Goal: Transaction & Acquisition: Purchase product/service

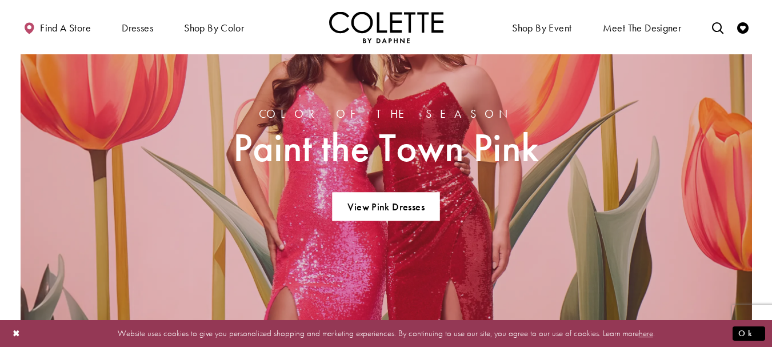
scroll to position [915, 0]
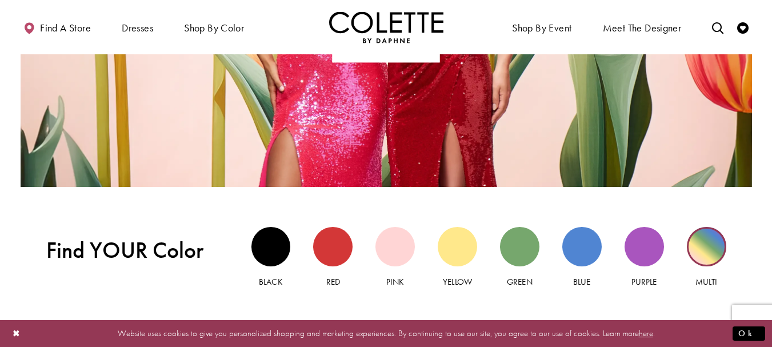
click at [713, 248] on div "Multi view" at bounding box center [706, 246] width 39 height 39
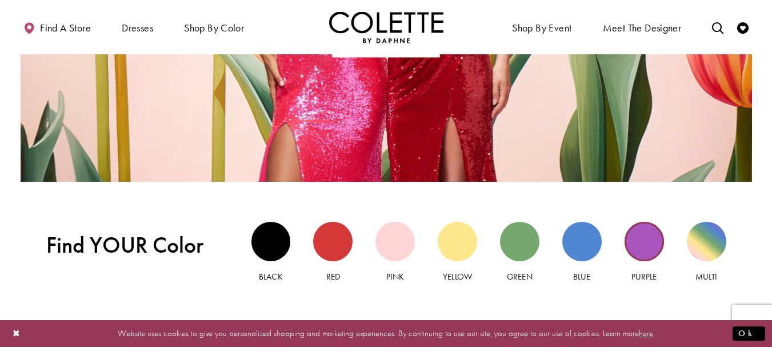
click at [646, 233] on div "Purple view" at bounding box center [644, 241] width 39 height 39
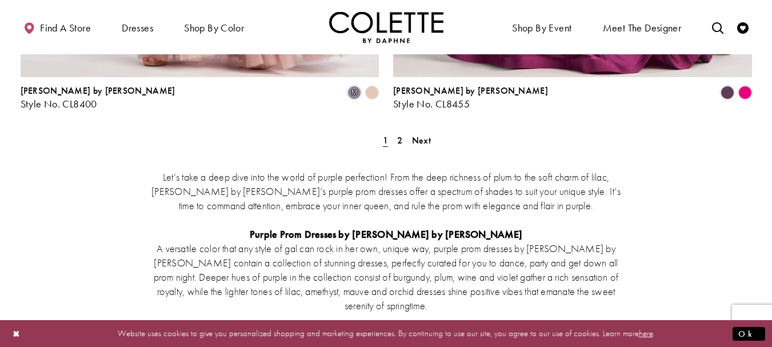
scroll to position [2115, 0]
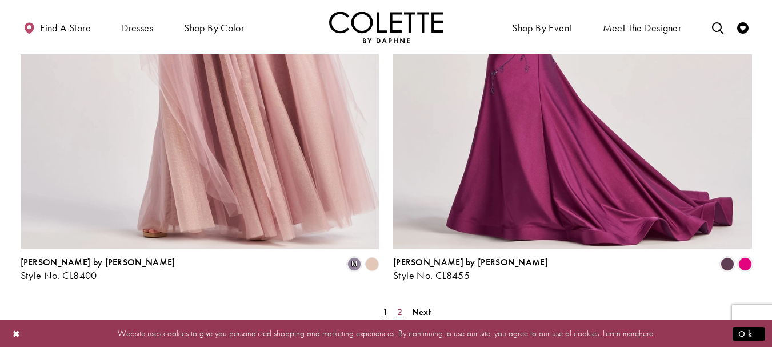
click at [404, 304] on link "2" at bounding box center [400, 312] width 12 height 17
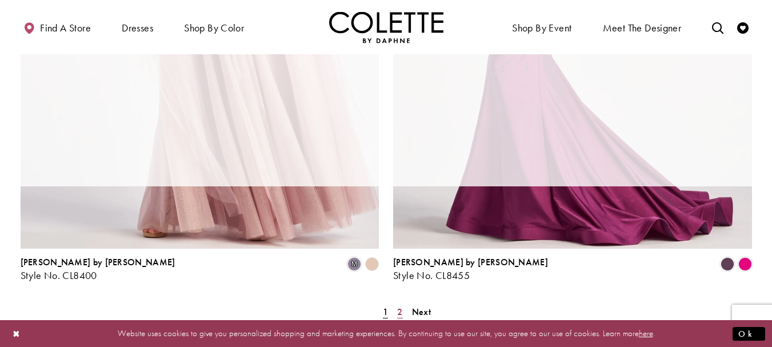
click at [399, 306] on span "2" at bounding box center [399, 312] width 5 height 12
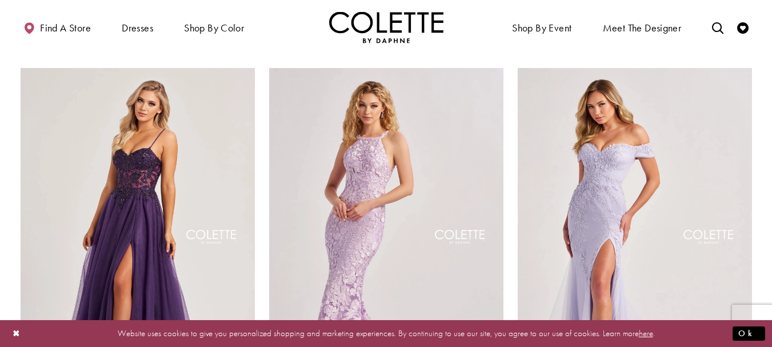
scroll to position [462, 0]
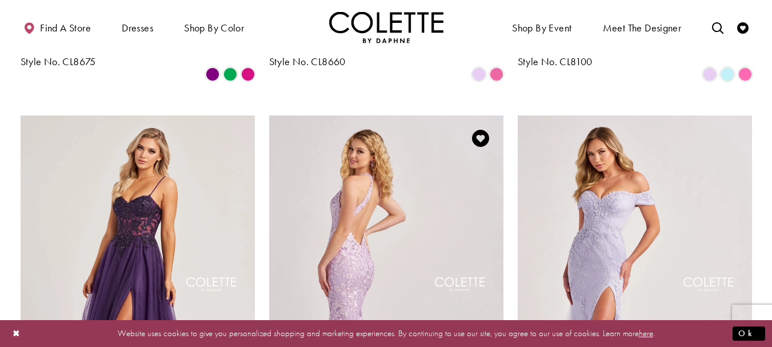
click at [365, 235] on img "Visit Colette by Daphne Style No. CL8665 Page" at bounding box center [386, 285] width 234 height 341
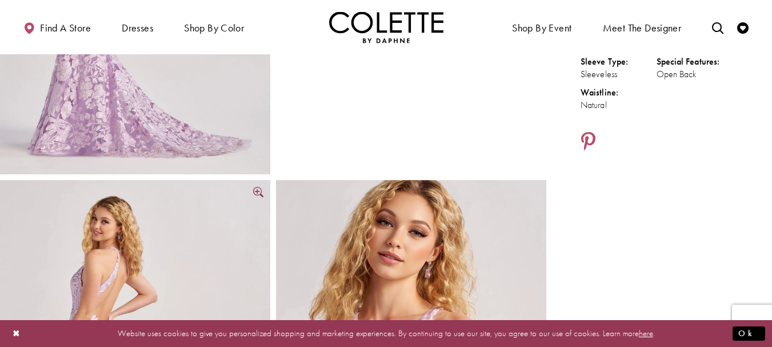
scroll to position [457, 0]
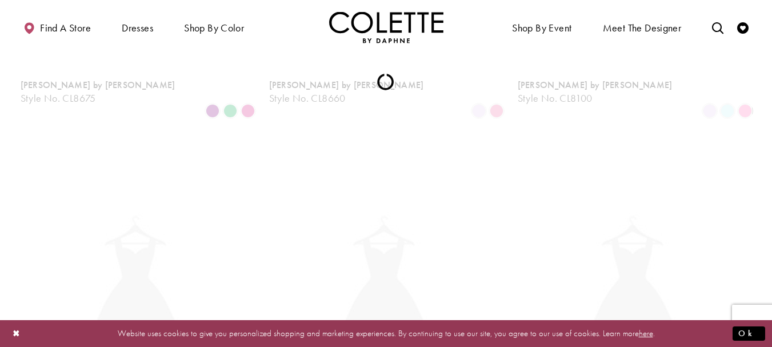
scroll to position [62, 0]
